Goal: Information Seeking & Learning: Learn about a topic

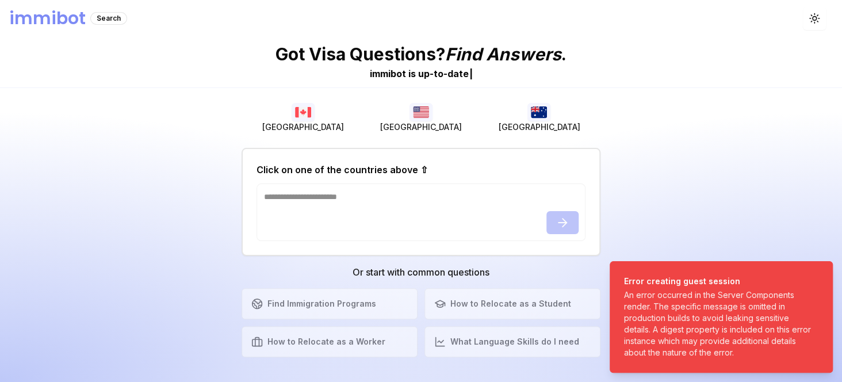
click at [66, 17] on h1 "immibot" at bounding box center [47, 18] width 76 height 21
click at [107, 20] on div "Search" at bounding box center [108, 18] width 37 height 13
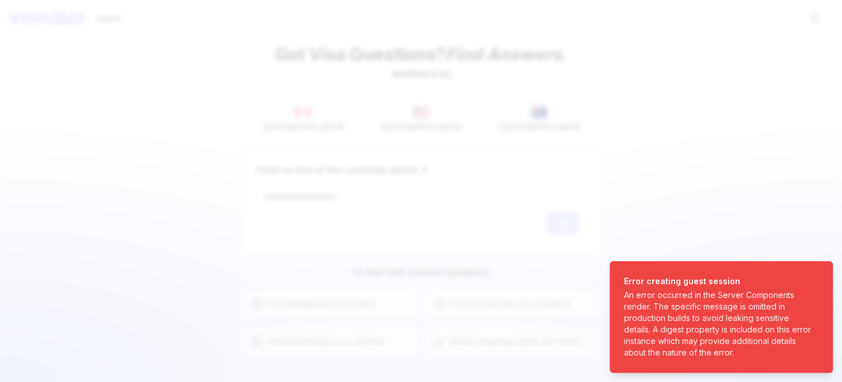
click at [409, 126] on div at bounding box center [421, 191] width 842 height 382
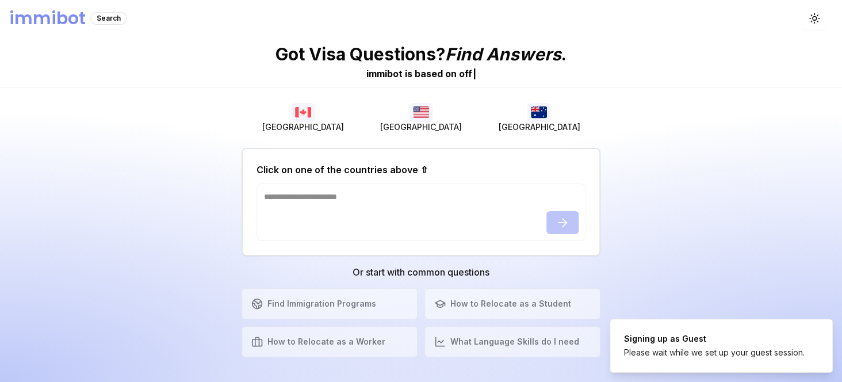
click at [516, 121] on button "[GEOGRAPHIC_DATA]" at bounding box center [539, 117] width 118 height 37
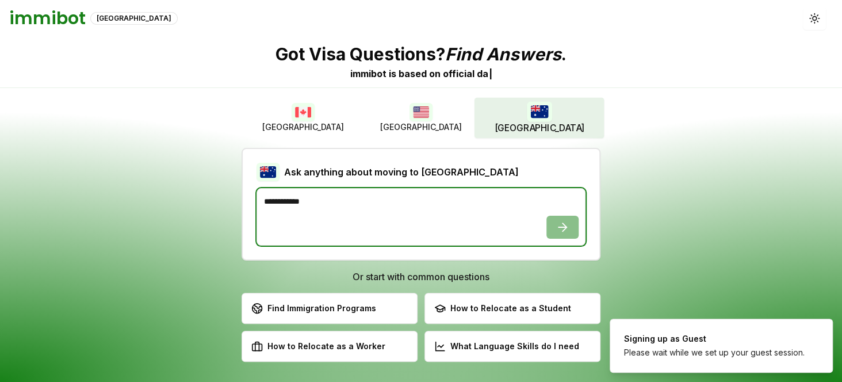
click at [385, 193] on textarea at bounding box center [420, 217] width 329 height 58
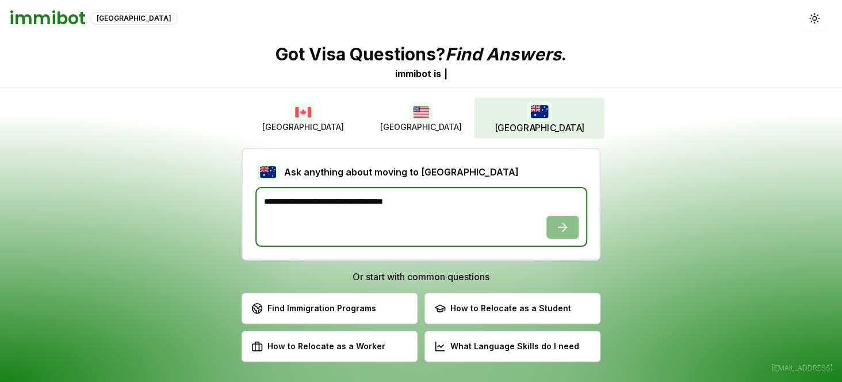
type textarea "**********"
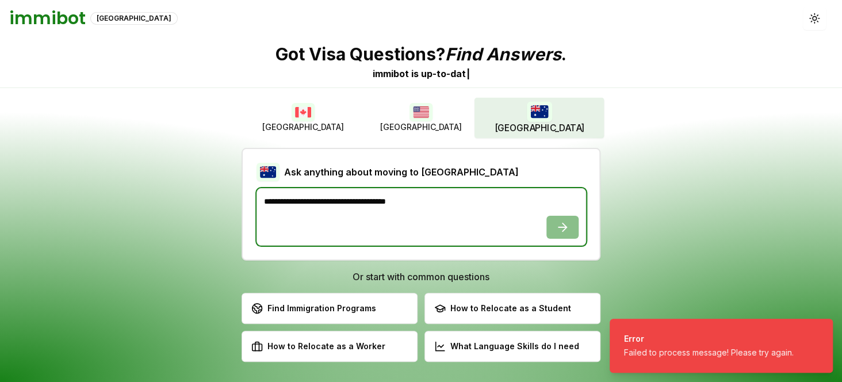
click at [468, 197] on textarea "**********" at bounding box center [420, 217] width 329 height 58
click at [560, 224] on textarea "**********" at bounding box center [420, 217] width 329 height 58
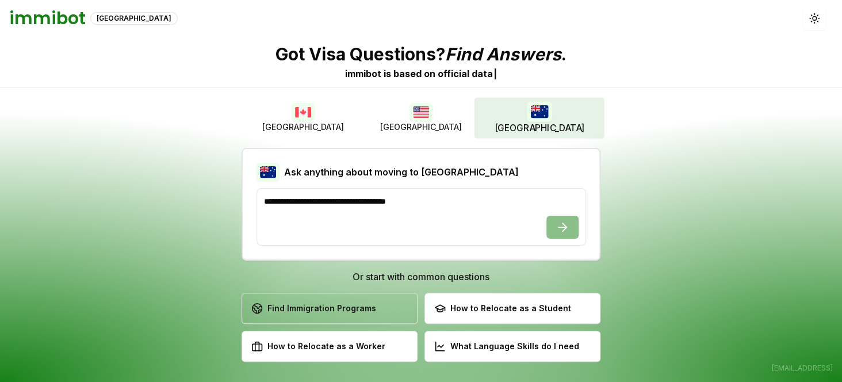
click at [366, 308] on div "Find Immigration Programs" at bounding box center [313, 308] width 125 height 12
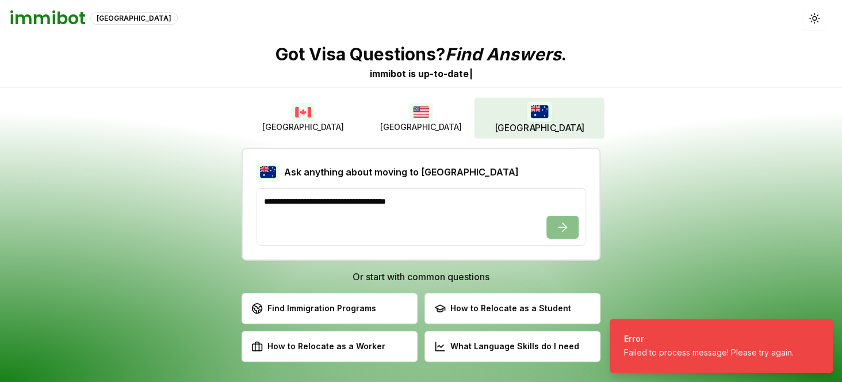
click at [54, 17] on h1 "immibot" at bounding box center [47, 18] width 76 height 21
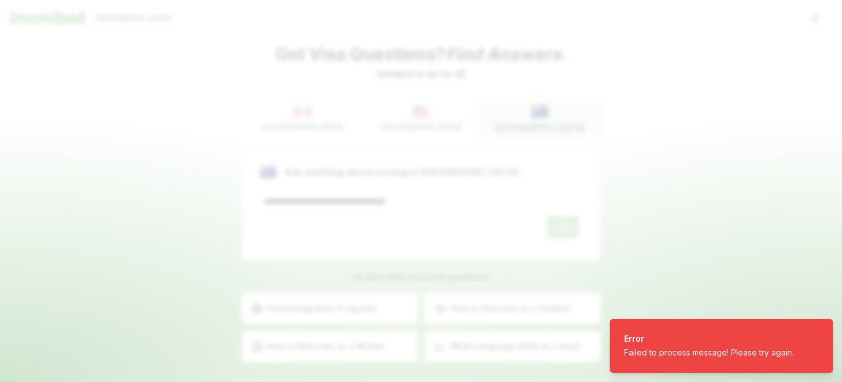
click at [105, 20] on div at bounding box center [421, 191] width 842 height 382
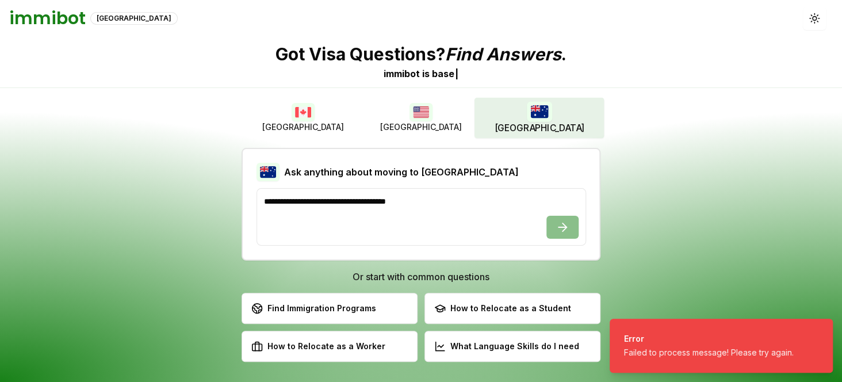
click at [64, 13] on h1 "immibot" at bounding box center [47, 18] width 76 height 21
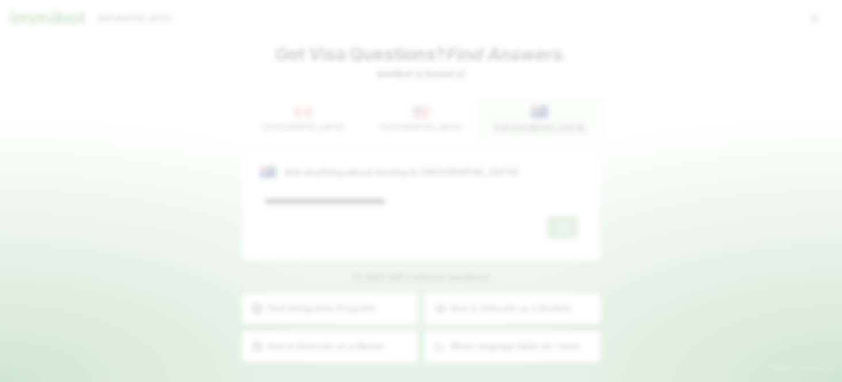
click at [109, 21] on div at bounding box center [421, 191] width 842 height 382
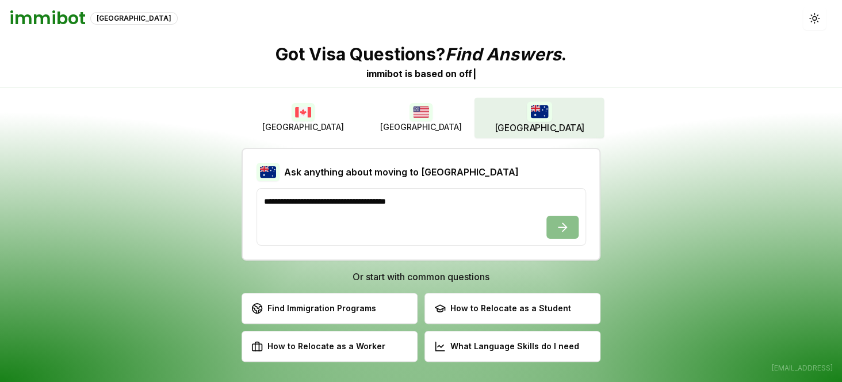
click at [108, 18] on div "[GEOGRAPHIC_DATA]" at bounding box center [133, 18] width 87 height 13
click at [58, 20] on h1 "immibot" at bounding box center [47, 18] width 76 height 21
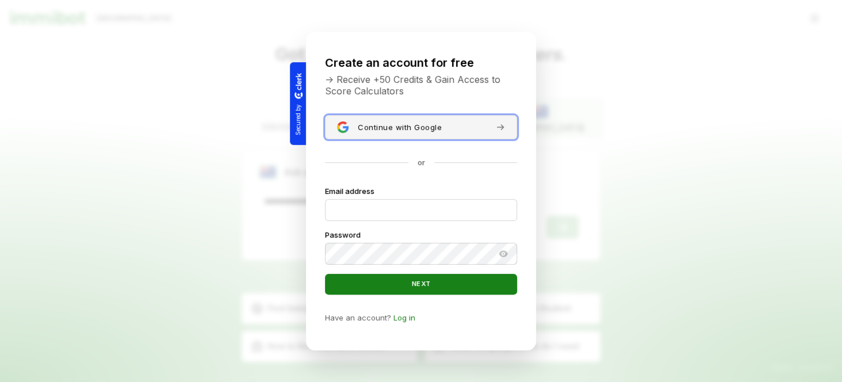
click at [411, 125] on span "Continue with Google" at bounding box center [400, 126] width 84 height 9
